Goal: Find specific page/section: Find specific page/section

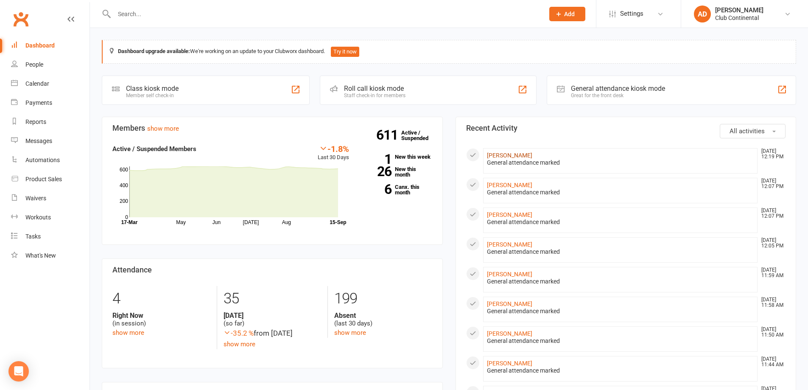
click at [515, 153] on link "[PERSON_NAME]" at bounding box center [509, 155] width 45 height 7
